Goal: Navigation & Orientation: Find specific page/section

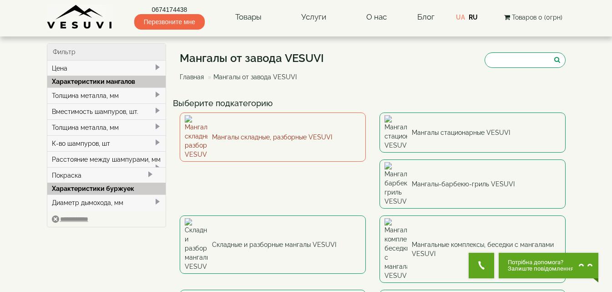
click at [260, 122] on link "Мангалы складные, разборные VESUVI" at bounding box center [273, 136] width 186 height 49
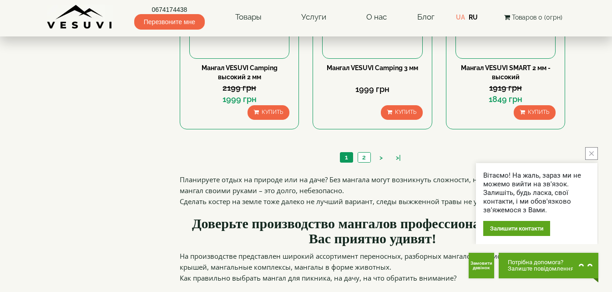
scroll to position [956, 0]
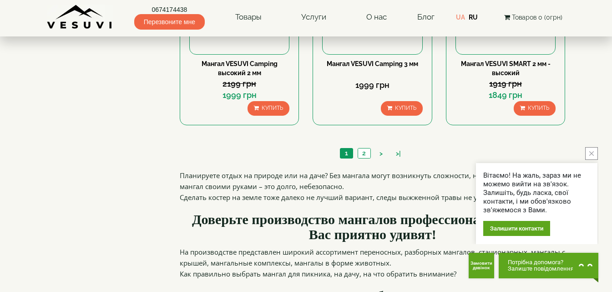
click at [355, 156] on ul "1 2 > >|" at bounding box center [373, 154] width 70 height 13
click at [364, 156] on link "2" at bounding box center [364, 153] width 13 height 10
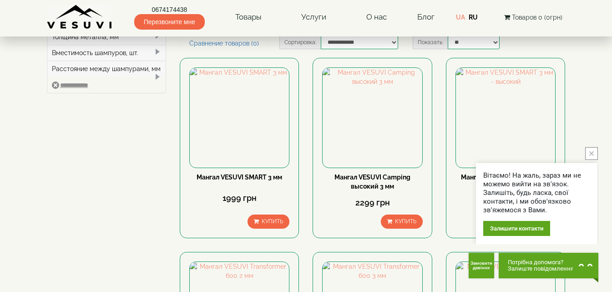
scroll to position [46, 0]
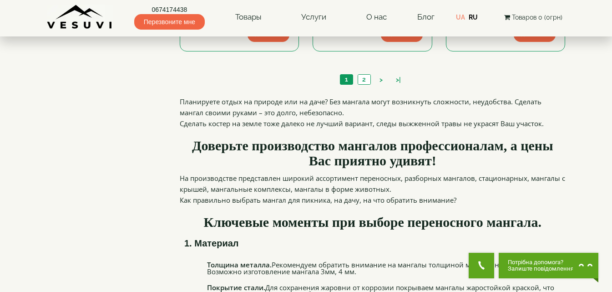
scroll to position [911, 0]
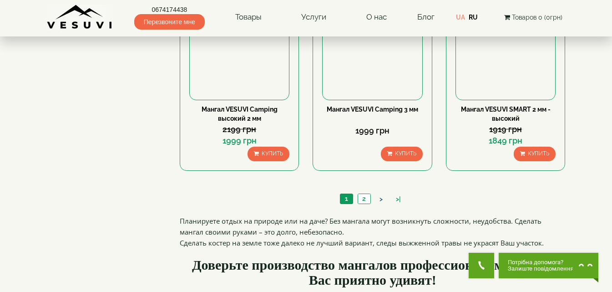
click at [383, 198] on link ">" at bounding box center [381, 199] width 12 height 10
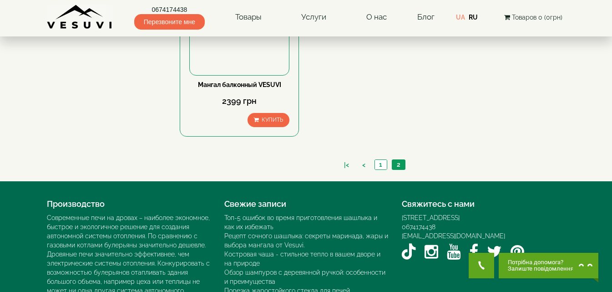
scroll to position [728, 0]
